Goal: Task Accomplishment & Management: Manage account settings

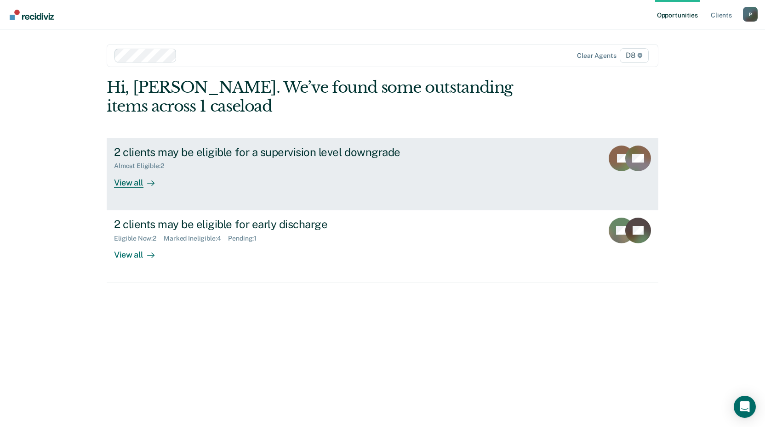
click at [135, 185] on div "View all" at bounding box center [139, 179] width 51 height 18
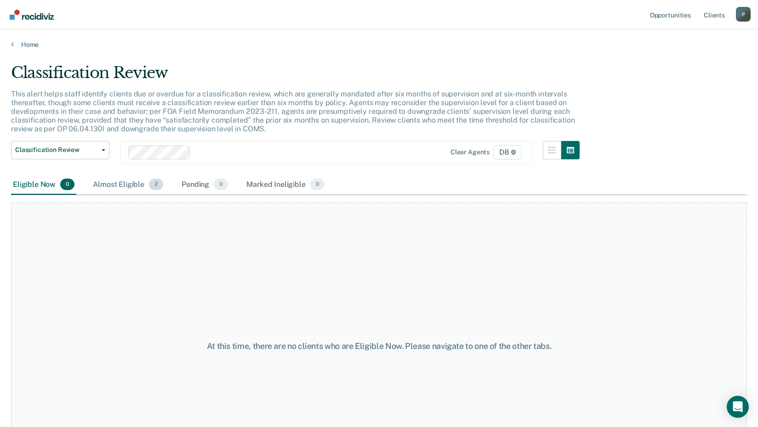
click at [143, 185] on div "Almost Eligible 2" at bounding box center [128, 185] width 74 height 20
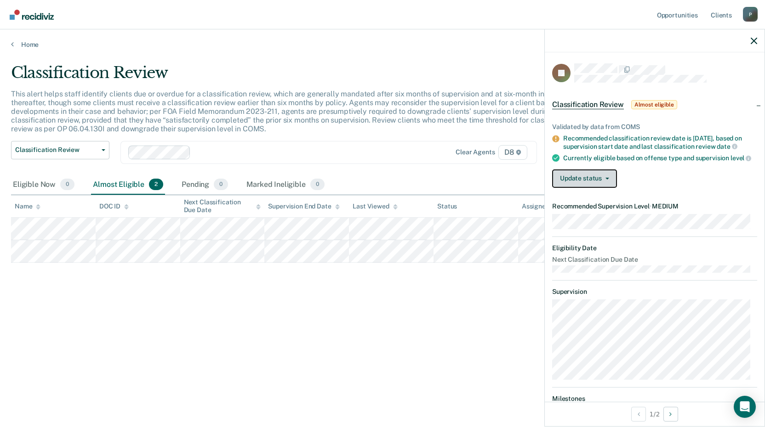
click at [578, 184] on button "Update status" at bounding box center [584, 179] width 65 height 18
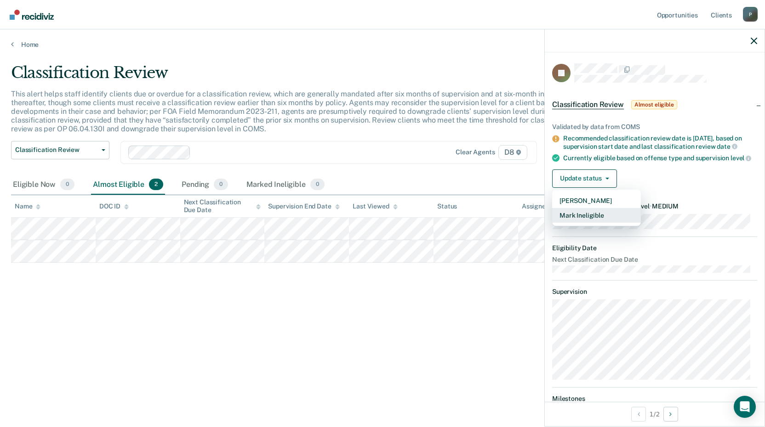
click at [569, 221] on button "Mark Ineligible" at bounding box center [596, 215] width 89 height 15
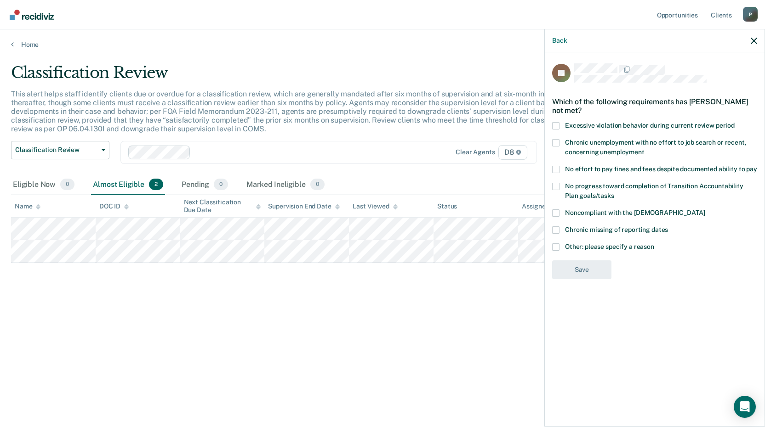
click at [556, 247] on span at bounding box center [555, 247] width 7 height 7
click at [654, 244] on input "Other: please specify a reason" at bounding box center [654, 244] width 0 height 0
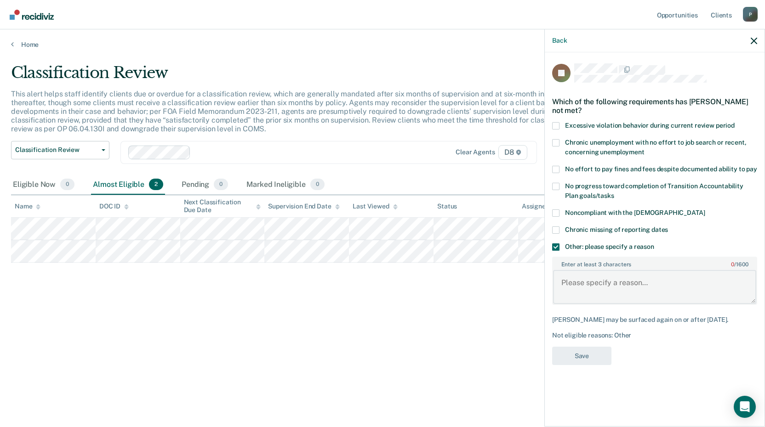
click at [565, 278] on textarea "Enter at least 3 characters 0 / 1600" at bounding box center [654, 287] width 203 height 34
type textarea "Currently in SSSPP."
click at [574, 354] on button "Save" at bounding box center [581, 356] width 59 height 19
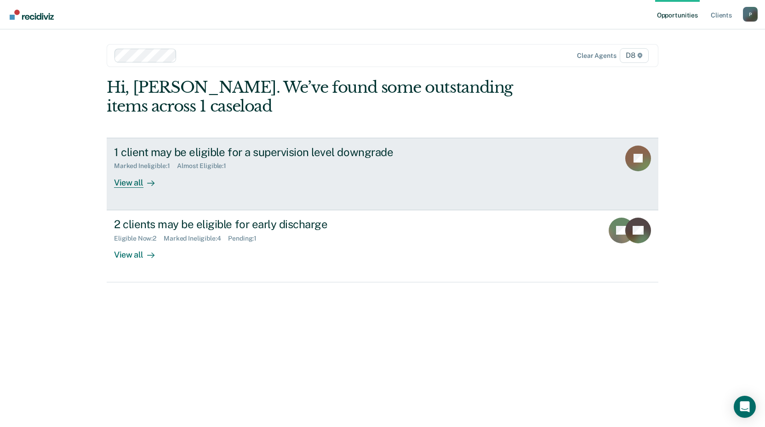
click at [129, 181] on div "View all" at bounding box center [139, 179] width 51 height 18
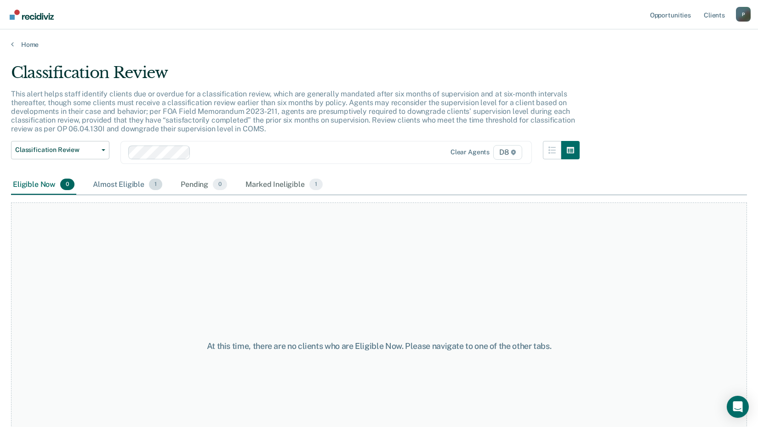
click at [129, 186] on div "Almost Eligible 1" at bounding box center [127, 185] width 73 height 20
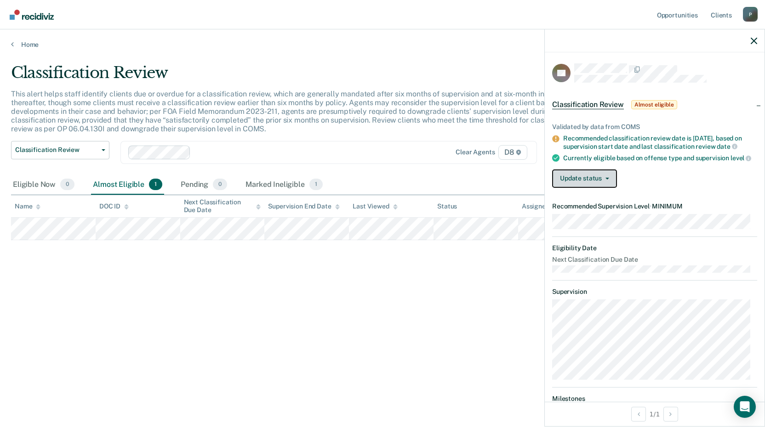
click at [583, 183] on button "Update status" at bounding box center [584, 179] width 65 height 18
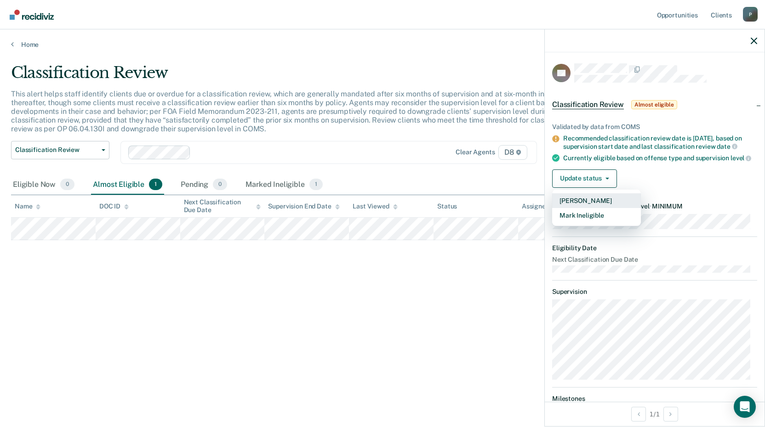
click at [571, 208] on button "[PERSON_NAME]" at bounding box center [596, 200] width 89 height 15
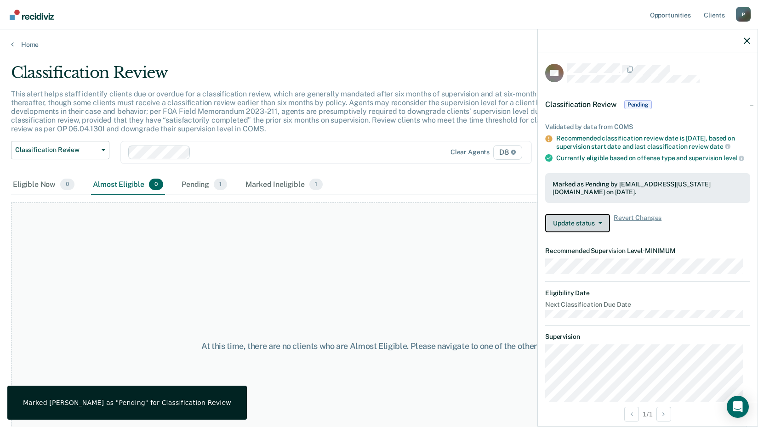
click at [575, 226] on button "Update status" at bounding box center [577, 223] width 65 height 18
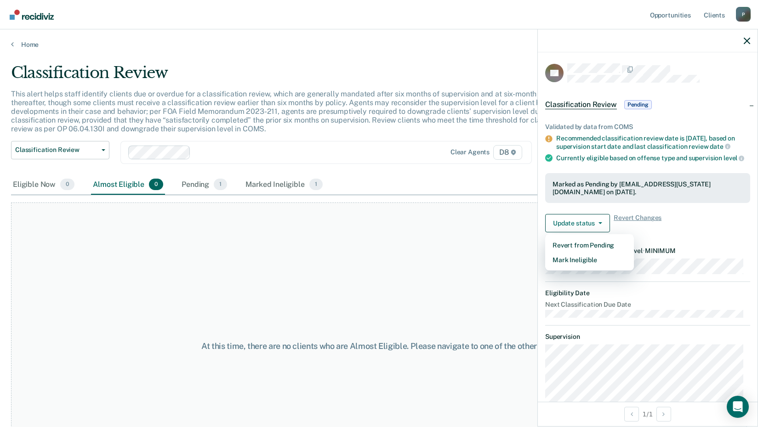
click at [518, 261] on div "At this time, there are no clients who are Almost Eligible. Please navigate to …" at bounding box center [379, 347] width 736 height 288
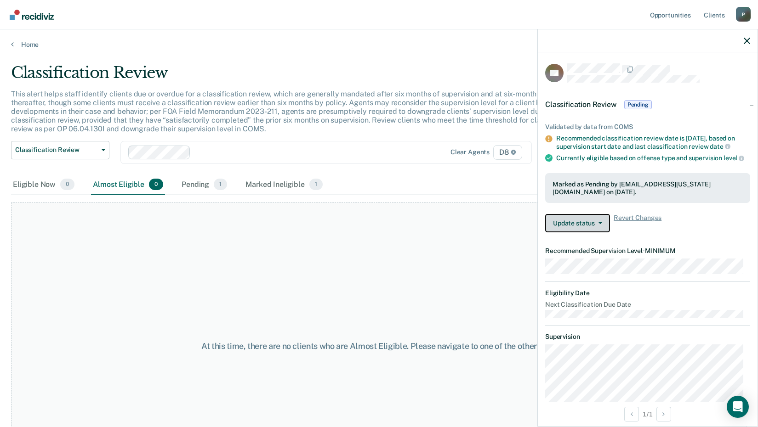
click at [563, 225] on button "Update status" at bounding box center [577, 223] width 65 height 18
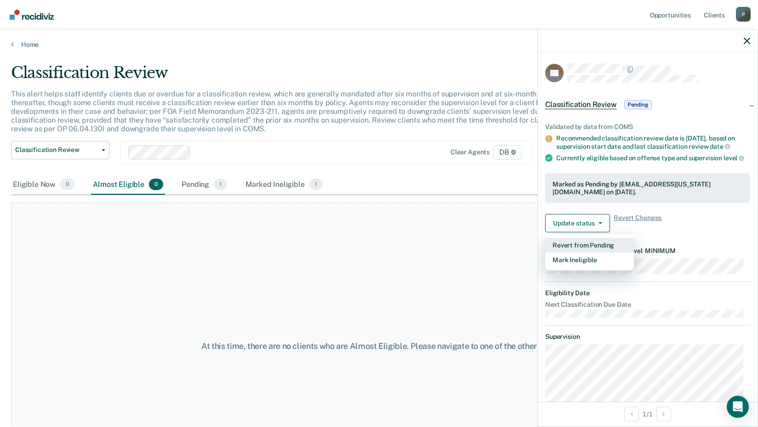
click at [564, 253] on button "Revert from Pending" at bounding box center [589, 245] width 89 height 15
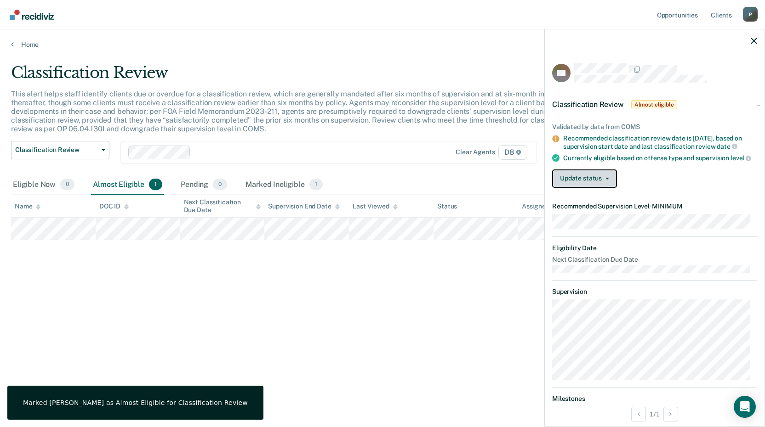
click at [569, 183] on button "Update status" at bounding box center [584, 179] width 65 height 18
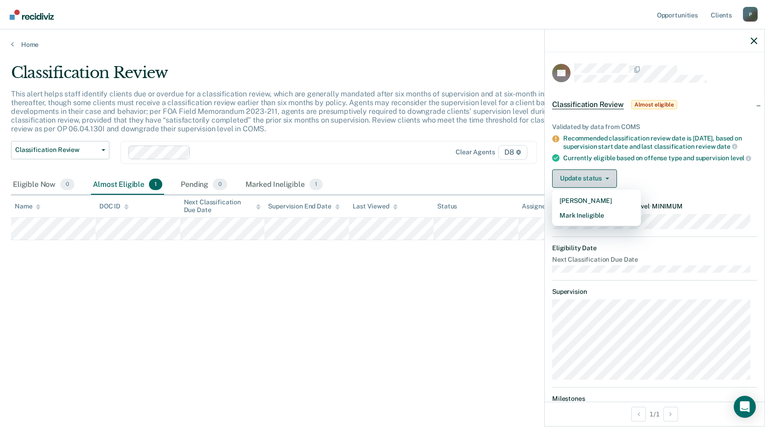
click at [569, 181] on button "Update status" at bounding box center [584, 179] width 65 height 18
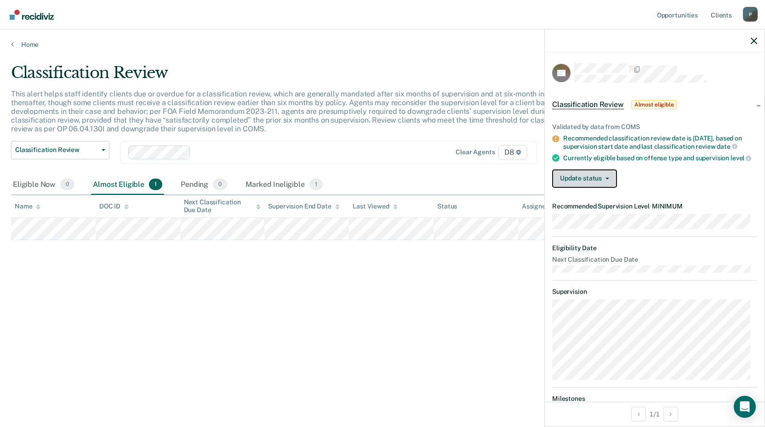
click at [567, 185] on button "Update status" at bounding box center [584, 179] width 65 height 18
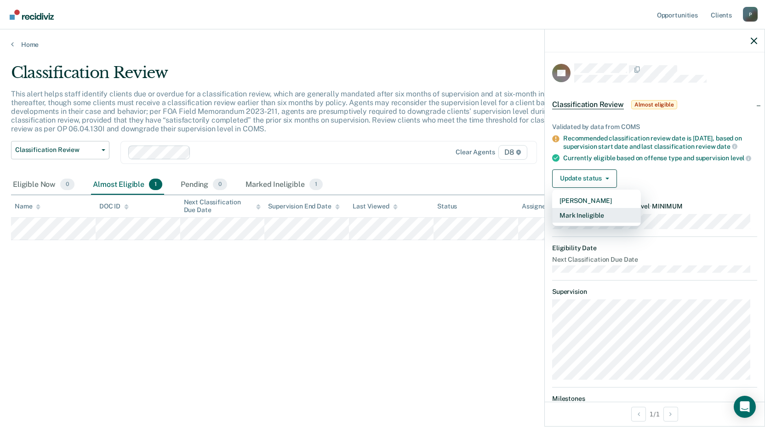
click at [579, 221] on button "Mark Ineligible" at bounding box center [596, 215] width 89 height 15
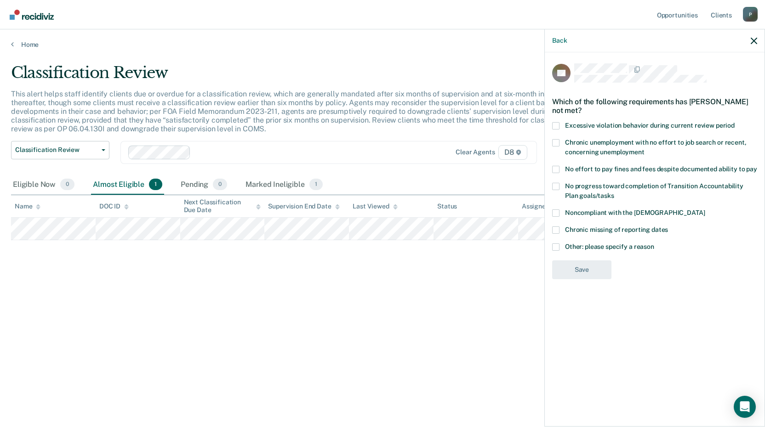
click at [558, 246] on span at bounding box center [555, 247] width 7 height 7
click at [654, 244] on input "Other: please specify a reason" at bounding box center [654, 244] width 0 height 0
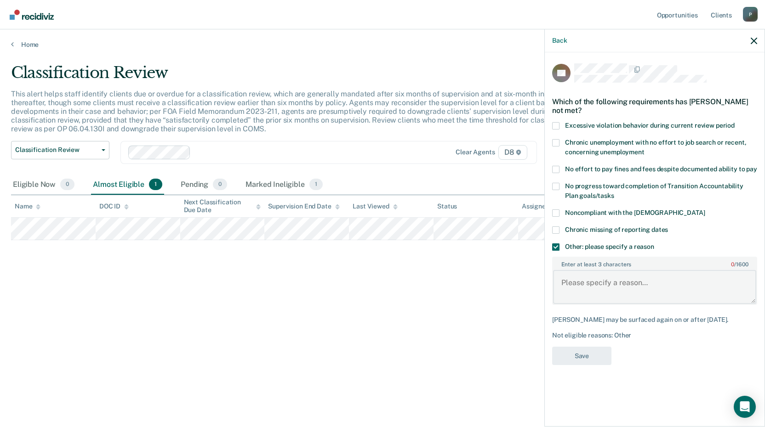
click at [567, 284] on textarea "Enter at least 3 characters 0 / 1600" at bounding box center [654, 287] width 203 height 34
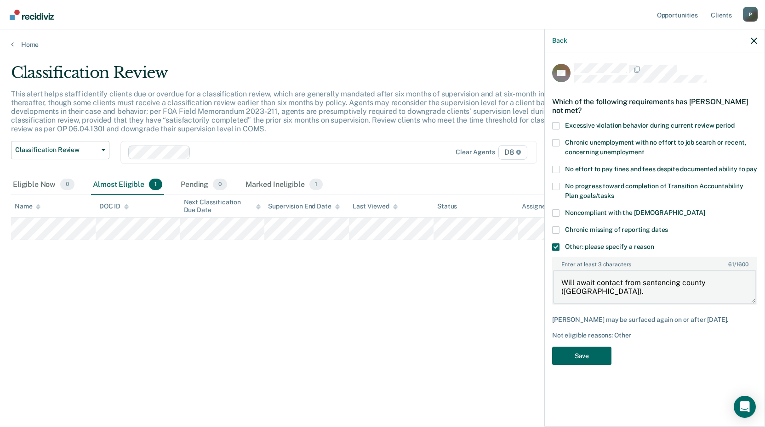
type textarea "Will await contact from sentencing county (Kalamazoo County)."
click at [590, 352] on button "Save" at bounding box center [581, 356] width 59 height 19
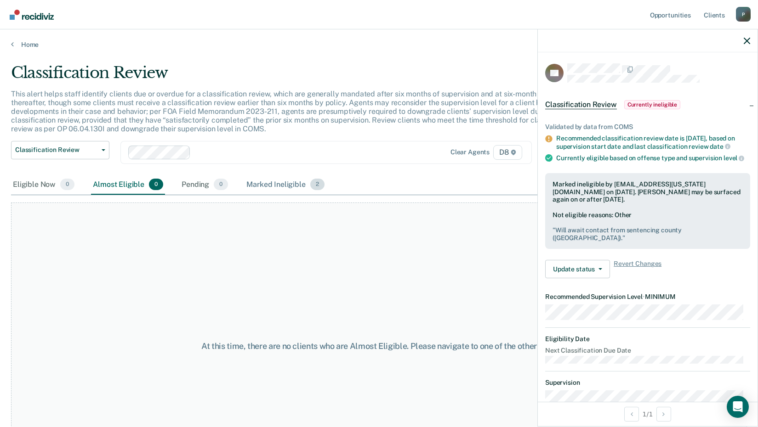
click at [258, 183] on div "Marked Ineligible 2" at bounding box center [285, 185] width 82 height 20
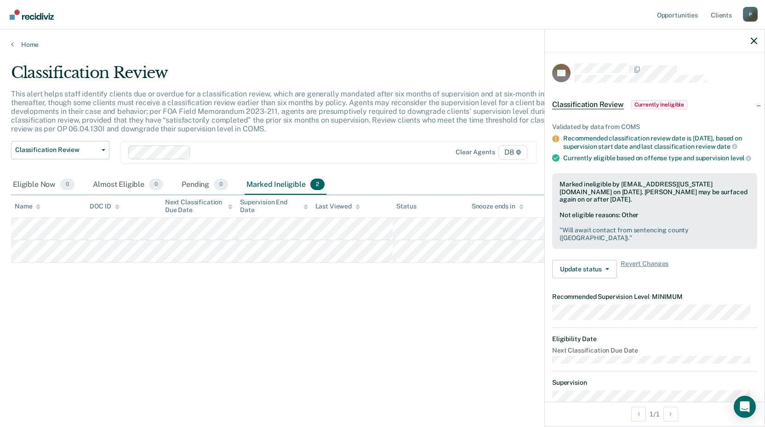
click at [185, 280] on div "Classification Review This alert helps staff identify clients due or overdue fo…" at bounding box center [382, 210] width 743 height 295
click at [388, 161] on div "Clear agents D8" at bounding box center [328, 152] width 416 height 23
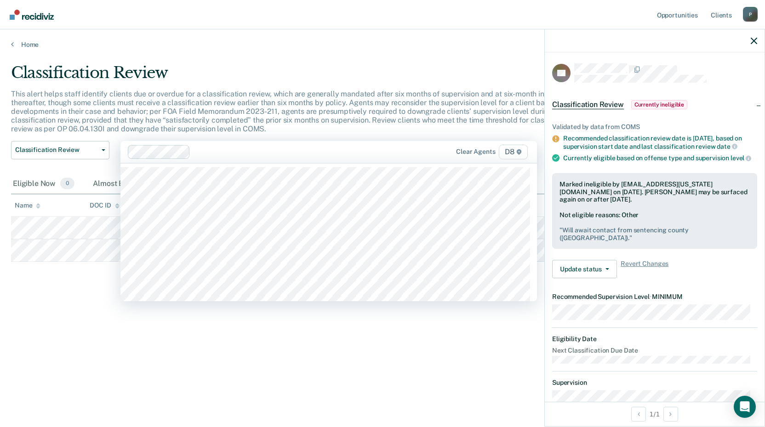
click at [592, 103] on span "Classification Review" at bounding box center [588, 104] width 72 height 9
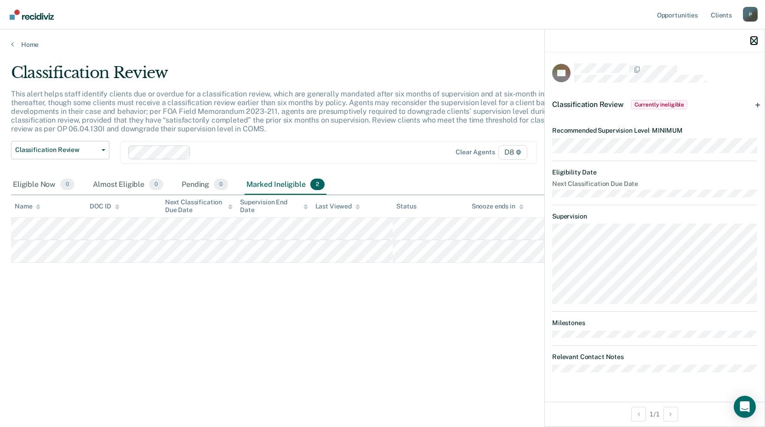
click at [752, 40] on icon "button" at bounding box center [753, 41] width 6 height 6
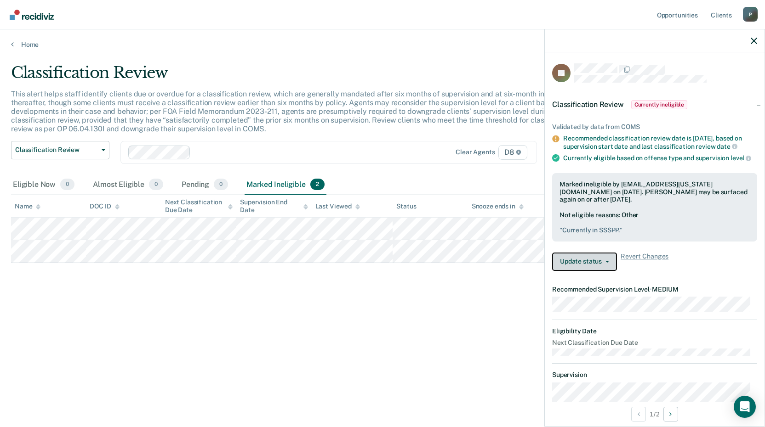
click at [607, 267] on button "Update status" at bounding box center [584, 262] width 65 height 18
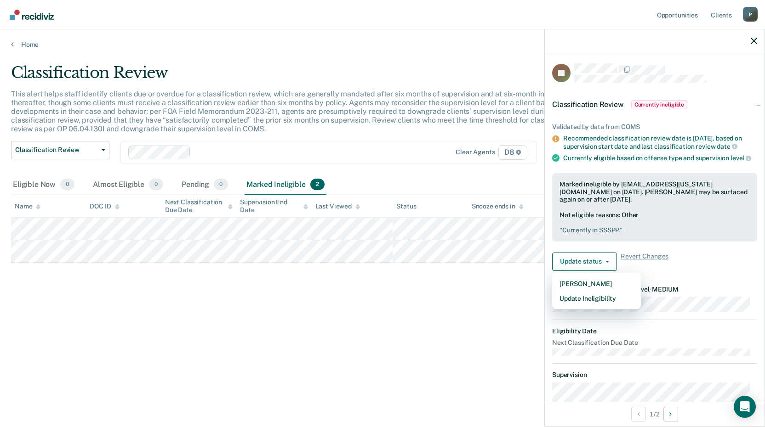
click at [457, 294] on div "Classification Review This alert helps staff identify clients due or overdue fo…" at bounding box center [382, 210] width 743 height 295
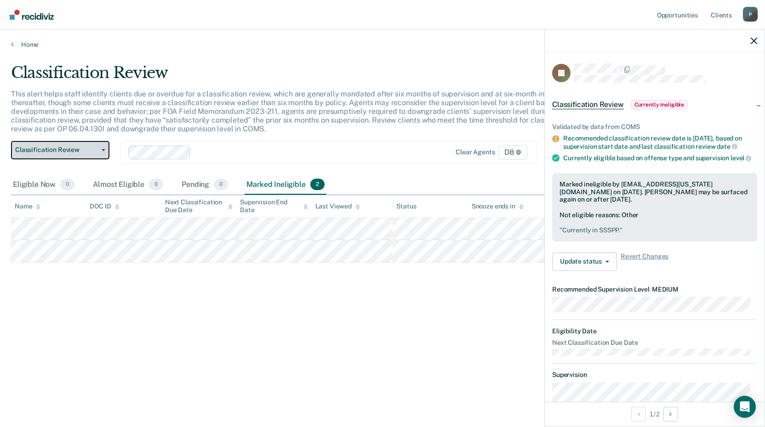
click at [100, 151] on button "Classification Review" at bounding box center [60, 150] width 98 height 18
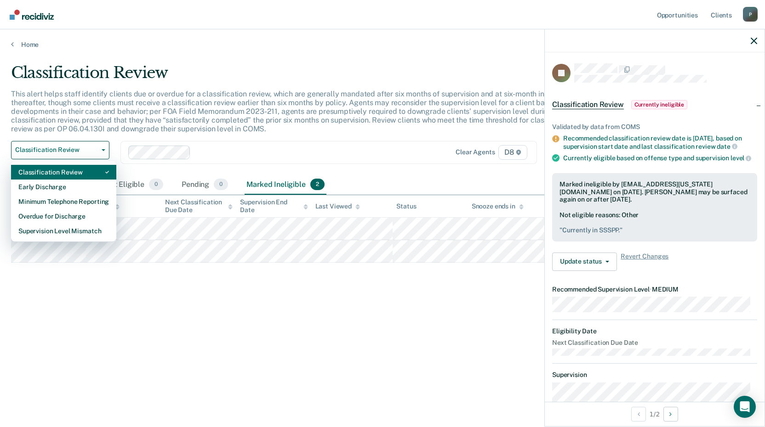
click at [55, 176] on div "Classification Review" at bounding box center [63, 172] width 91 height 15
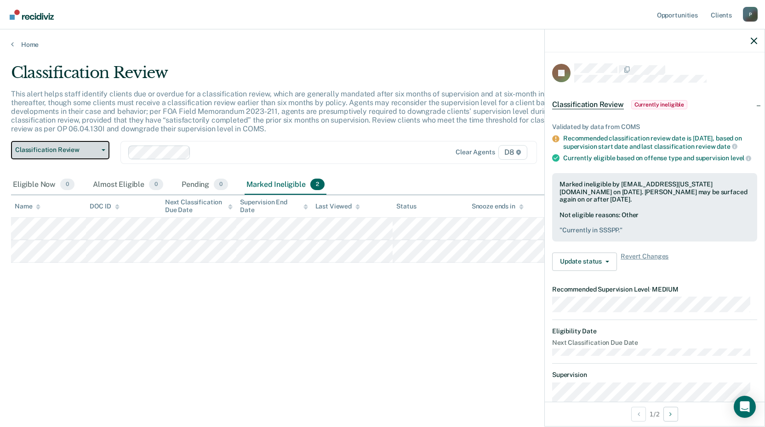
click at [103, 153] on button "Classification Review" at bounding box center [60, 150] width 98 height 18
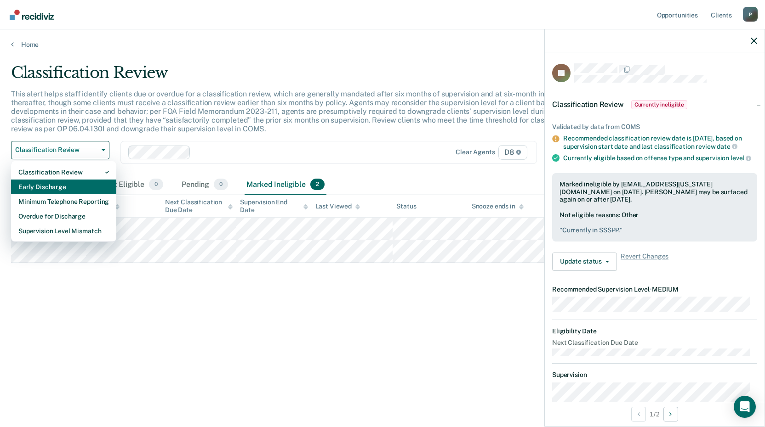
click at [60, 185] on div "Early Discharge" at bounding box center [63, 187] width 91 height 15
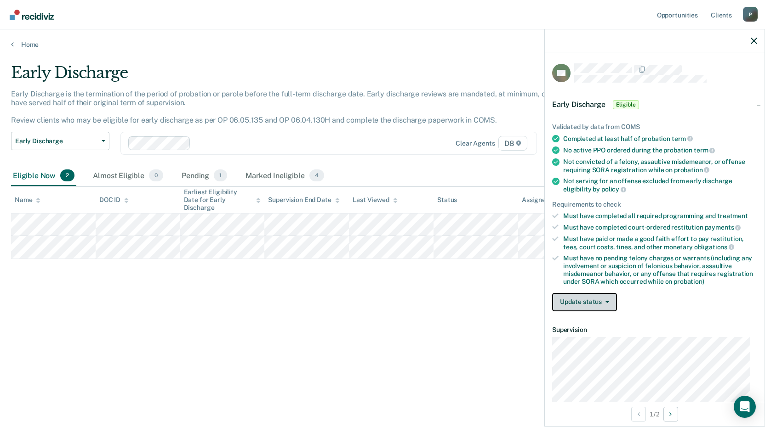
click at [577, 303] on button "Update status" at bounding box center [584, 302] width 65 height 18
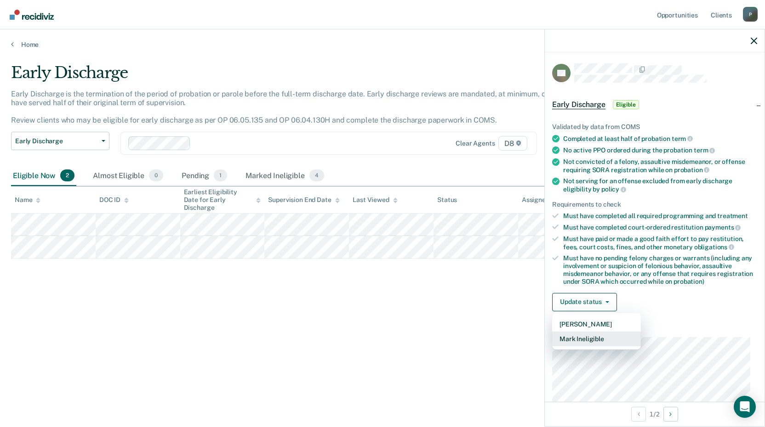
click at [581, 337] on button "Mark Ineligible" at bounding box center [596, 339] width 89 height 15
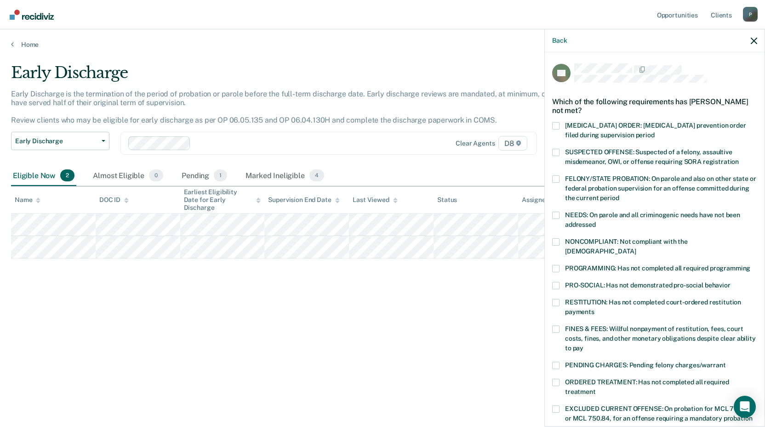
click at [556, 379] on span at bounding box center [555, 382] width 7 height 7
click at [595, 389] on input "ORDERED TREATMENT: Has not completed all required treatment" at bounding box center [595, 389] width 0 height 0
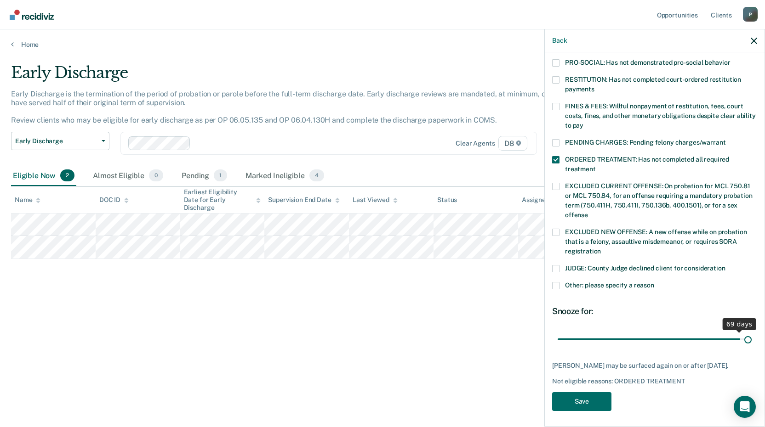
scroll to position [215, 0]
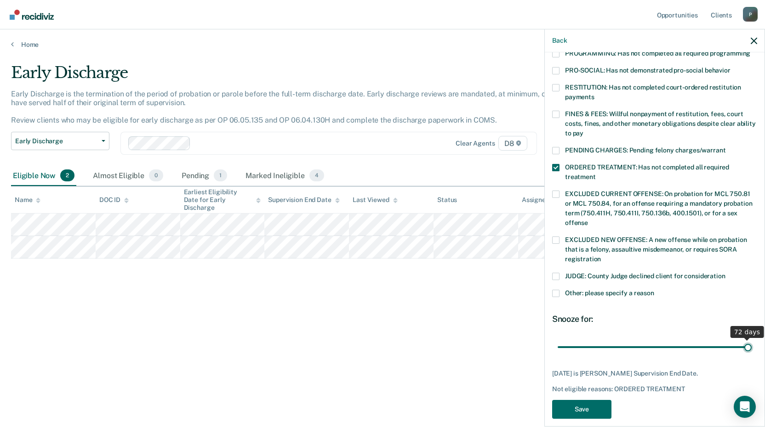
drag, startPoint x: 634, startPoint y: 329, endPoint x: 755, endPoint y: 323, distance: 121.4
type input "72"
click at [751, 339] on input "range" at bounding box center [654, 347] width 194 height 16
click at [570, 400] on button "Save" at bounding box center [581, 409] width 59 height 19
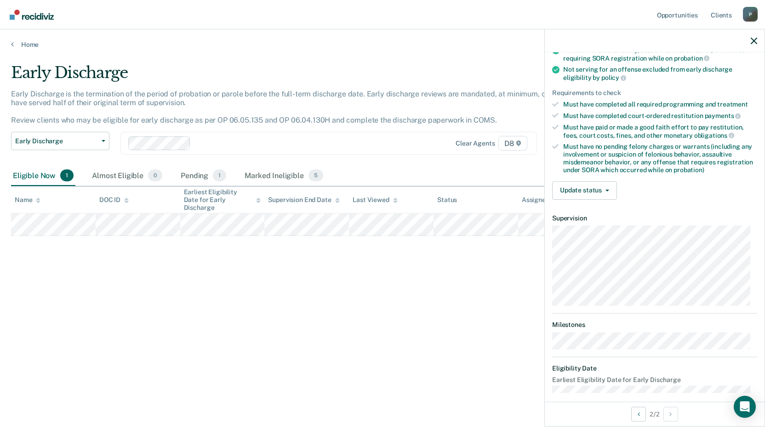
scroll to position [120, 0]
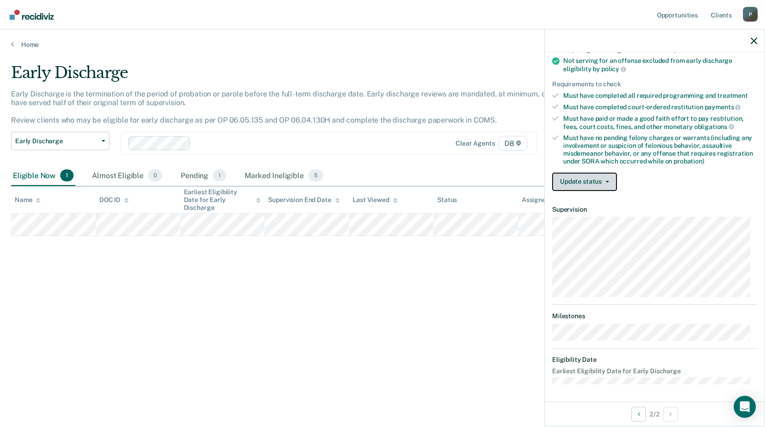
click at [603, 179] on button "Update status" at bounding box center [584, 182] width 65 height 18
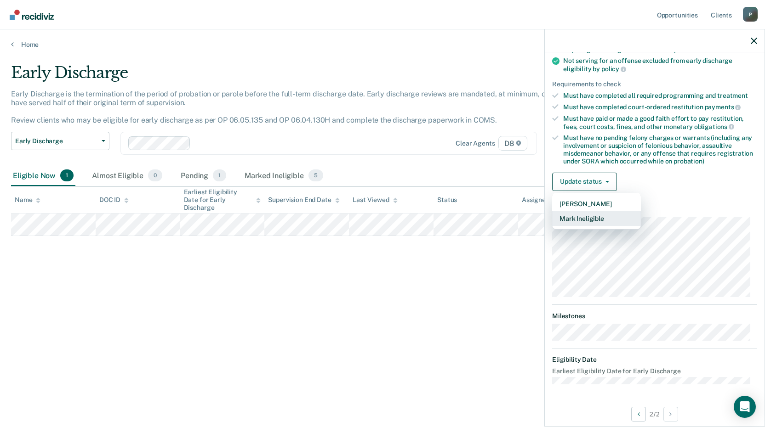
click at [579, 217] on button "Mark Ineligible" at bounding box center [596, 218] width 89 height 15
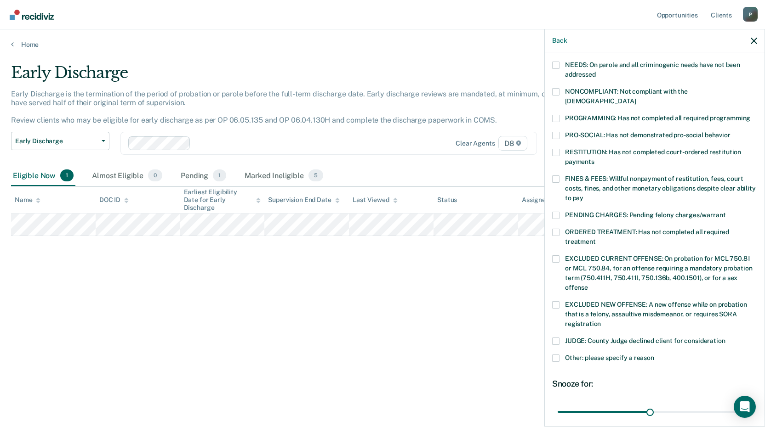
scroll to position [166, 0]
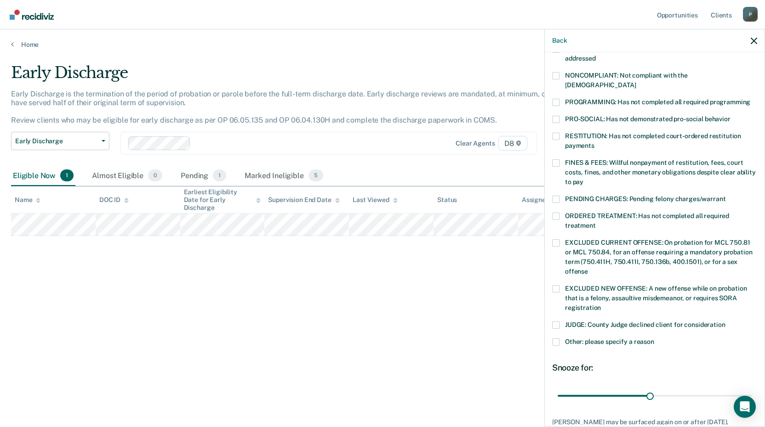
click at [556, 213] on span at bounding box center [555, 216] width 7 height 7
click at [595, 222] on input "ORDERED TREATMENT: Has not completed all required treatment" at bounding box center [595, 222] width 0 height 0
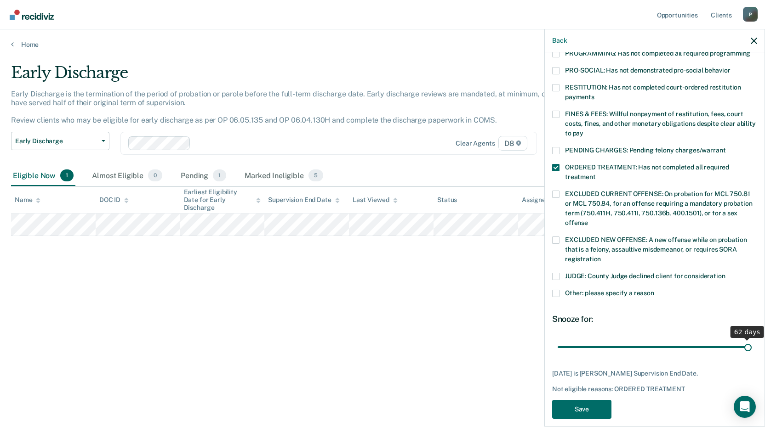
drag, startPoint x: 645, startPoint y: 337, endPoint x: 762, endPoint y: 336, distance: 117.6
type input "62"
click at [751, 339] on input "range" at bounding box center [654, 347] width 194 height 16
click at [591, 400] on button "Save" at bounding box center [581, 409] width 59 height 19
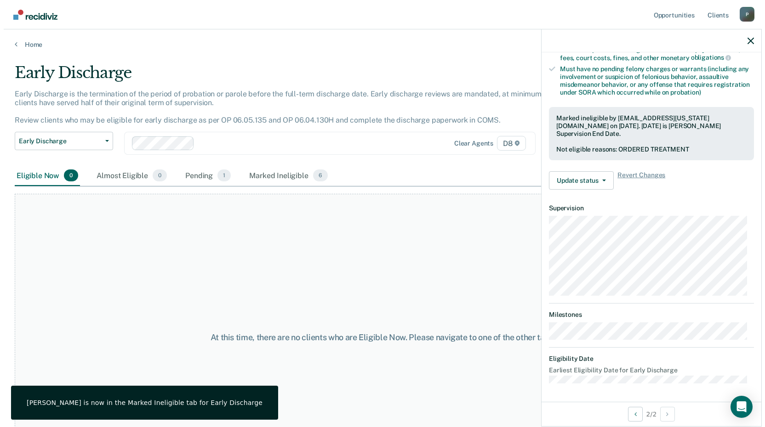
scroll to position [188, 0]
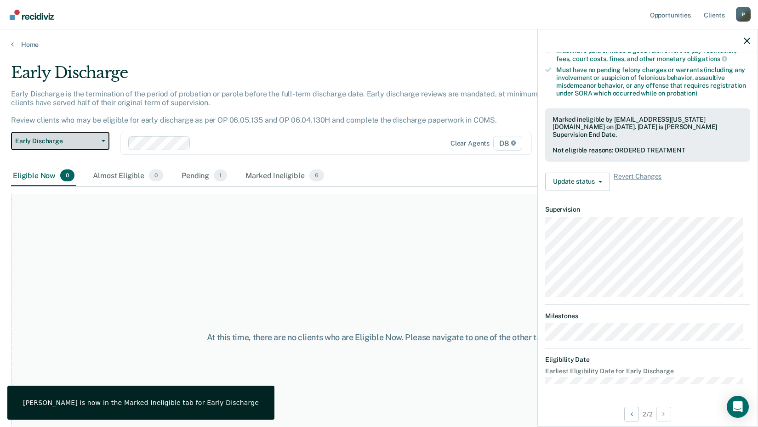
click at [106, 139] on button "Early Discharge" at bounding box center [60, 141] width 98 height 18
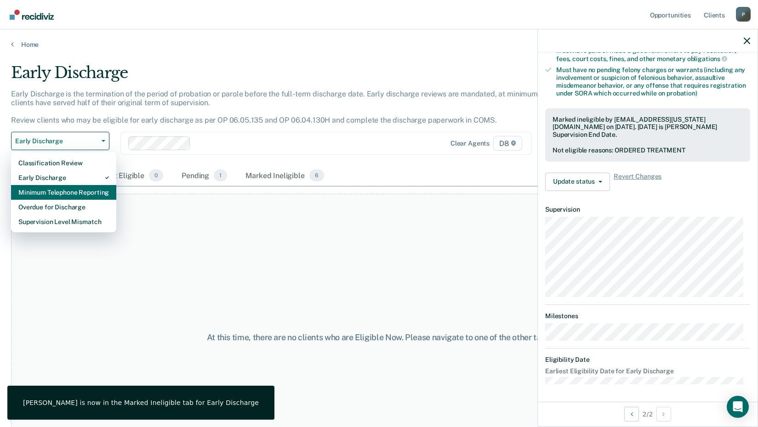
click at [80, 193] on div "Minimum Telephone Reporting" at bounding box center [63, 192] width 91 height 15
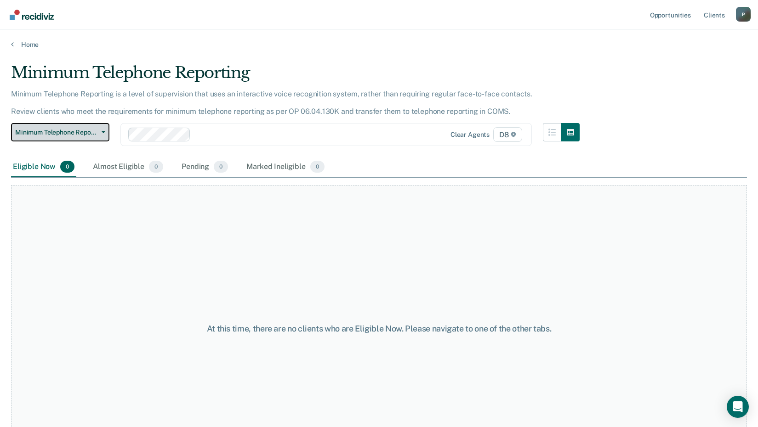
click at [102, 132] on icon "button" at bounding box center [104, 132] width 4 height 2
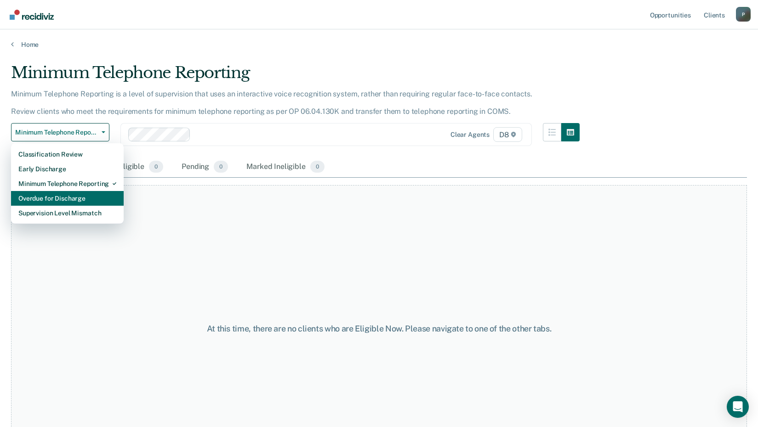
click at [78, 202] on div "Overdue for Discharge" at bounding box center [67, 198] width 98 height 15
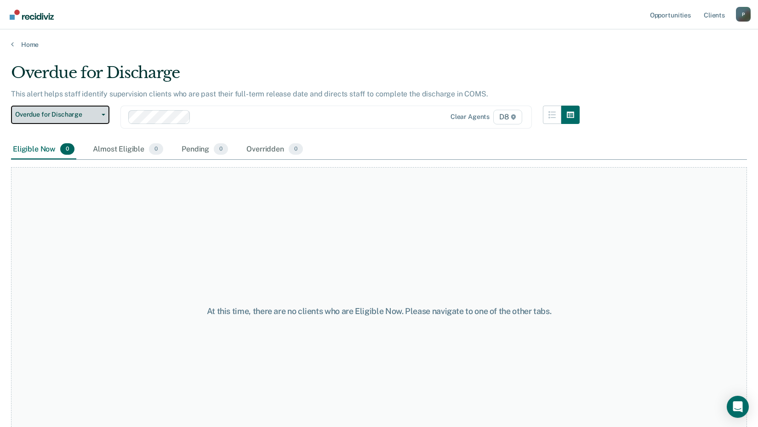
click at [103, 116] on button "Overdue for Discharge" at bounding box center [60, 115] width 98 height 18
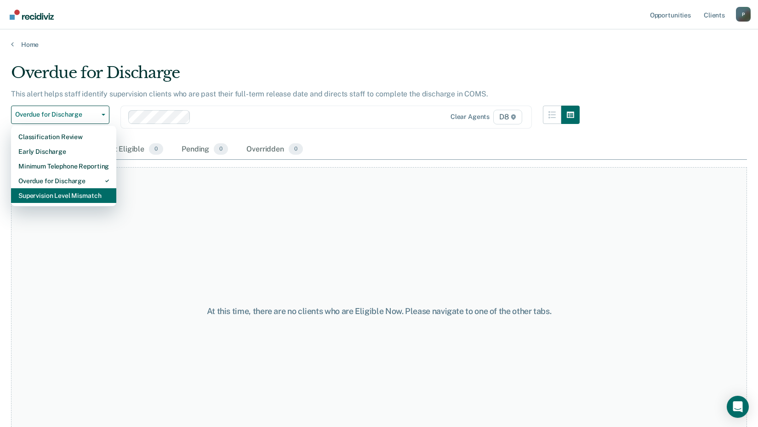
click at [90, 198] on div "Supervision Level Mismatch" at bounding box center [63, 195] width 91 height 15
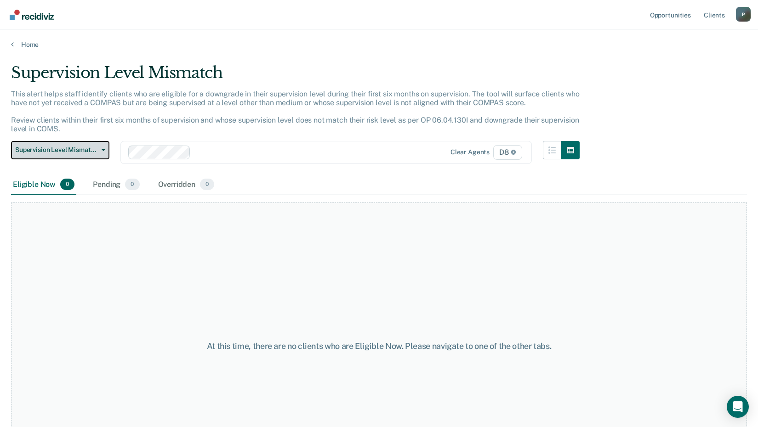
click at [104, 148] on button "Supervision Level Mismatch" at bounding box center [60, 150] width 98 height 18
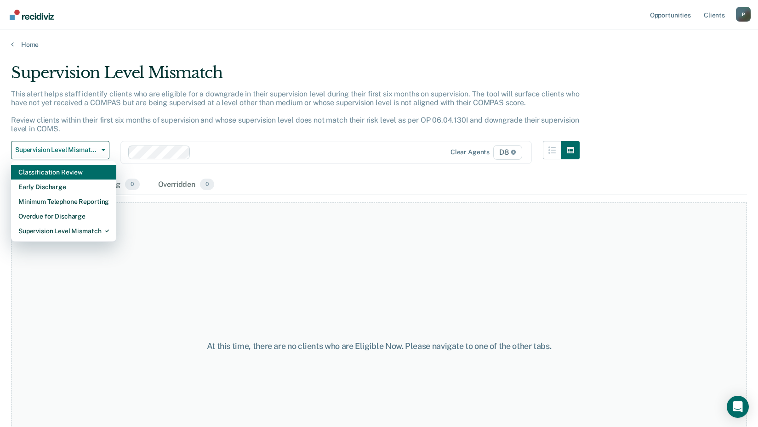
click at [68, 171] on div "Classification Review" at bounding box center [63, 172] width 91 height 15
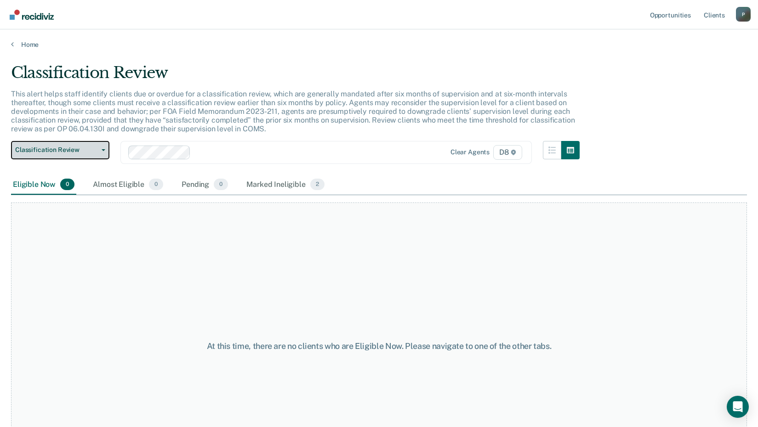
click at [102, 149] on icon "button" at bounding box center [104, 150] width 4 height 2
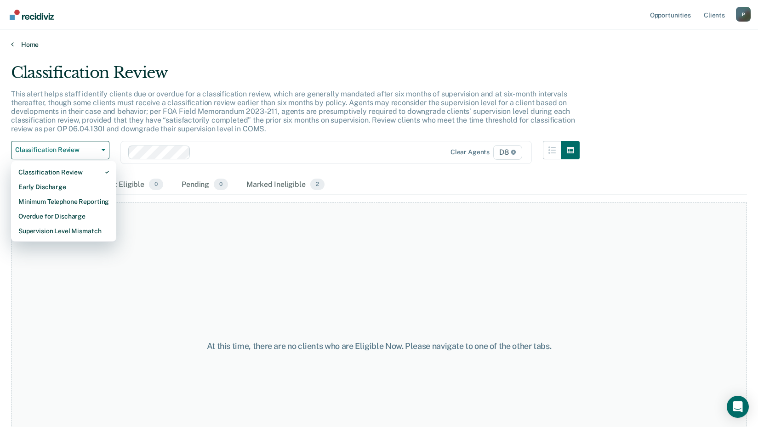
click at [14, 43] on link "Home" at bounding box center [379, 44] width 736 height 8
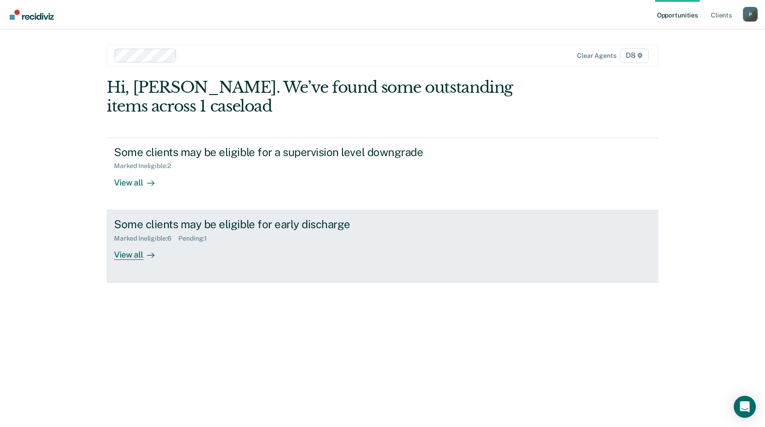
click at [130, 256] on div "View all" at bounding box center [139, 251] width 51 height 18
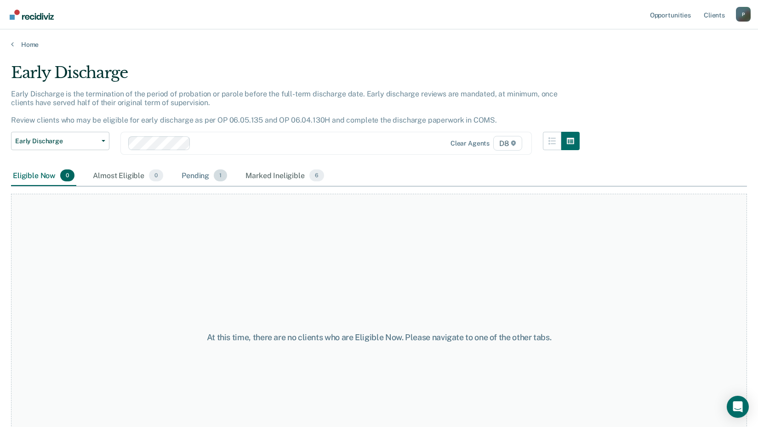
click at [206, 178] on div "Pending 1" at bounding box center [204, 176] width 49 height 20
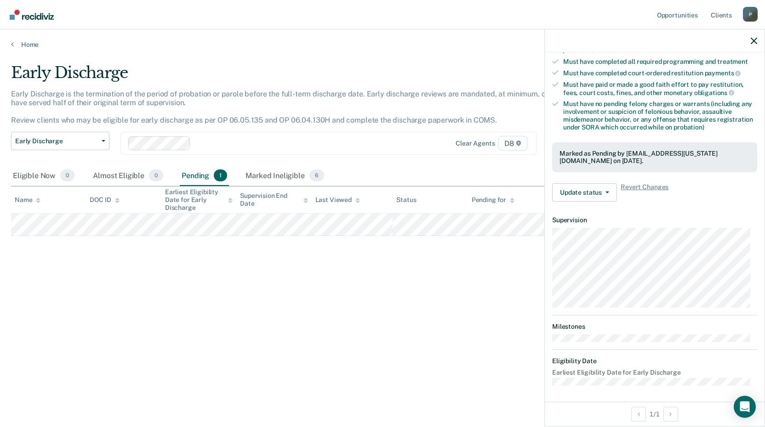
scroll to position [156, 0]
click at [575, 192] on button "Update status" at bounding box center [584, 191] width 65 height 18
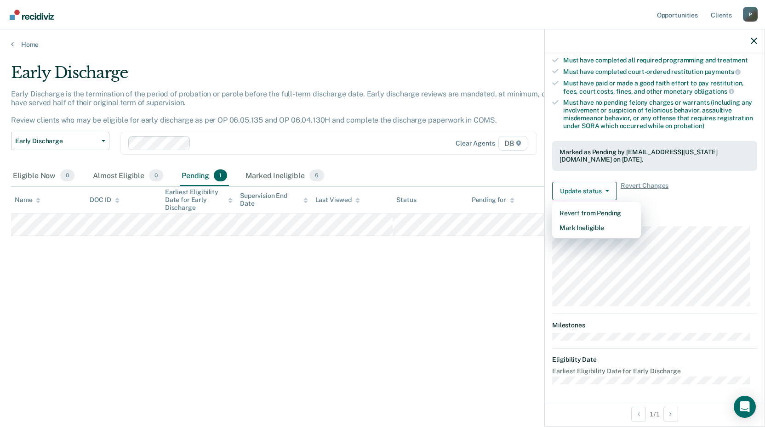
click at [417, 278] on div "Early Discharge Early Discharge is the termination of the period of probation o…" at bounding box center [382, 210] width 743 height 295
click at [754, 41] on icon "button" at bounding box center [753, 41] width 6 height 6
